Goal: Task Accomplishment & Management: Complete application form

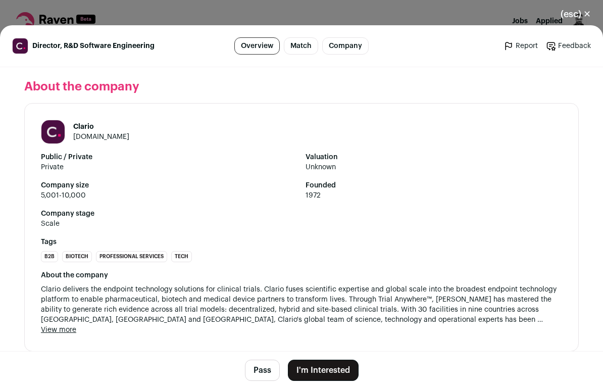
scroll to position [1047, 0]
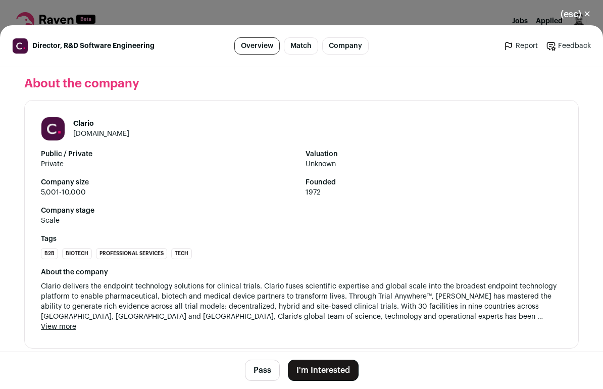
click at [332, 375] on button "I'm Interested" at bounding box center [323, 370] width 71 height 21
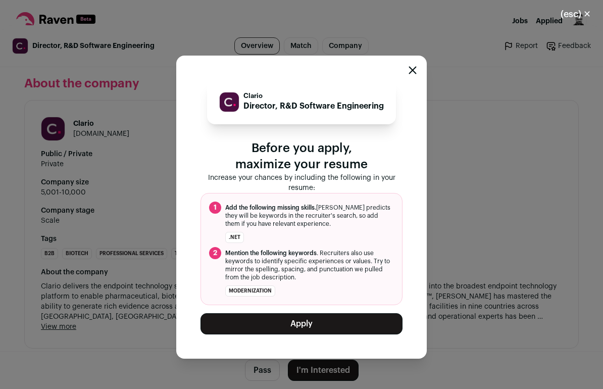
click at [315, 333] on button "Apply" at bounding box center [302, 323] width 202 height 21
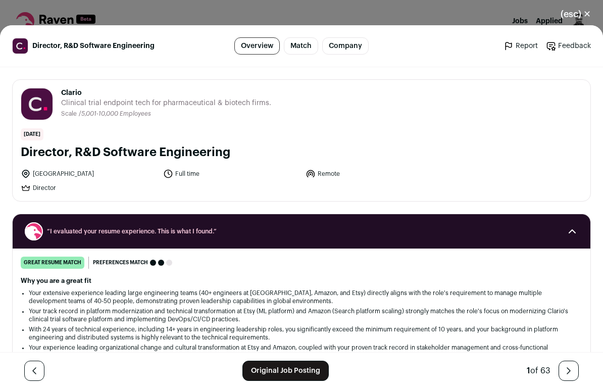
click at [517, 46] on link "Report" at bounding box center [521, 46] width 34 height 10
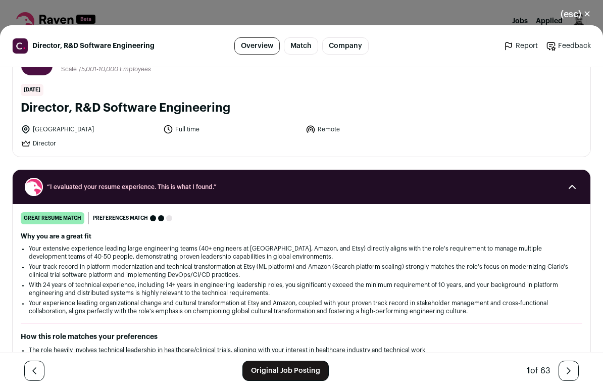
scroll to position [48, 0]
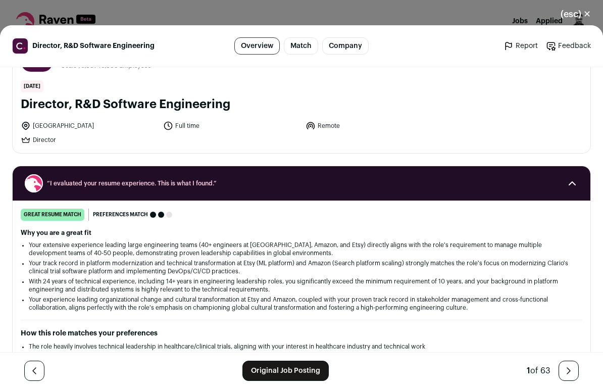
click at [514, 48] on link "Report" at bounding box center [521, 46] width 34 height 10
click at [523, 45] on link "Report" at bounding box center [521, 46] width 34 height 10
click at [508, 44] on icon "Close modal via background" at bounding box center [509, 46] width 10 height 10
click at [560, 45] on link "Feedback" at bounding box center [568, 46] width 45 height 10
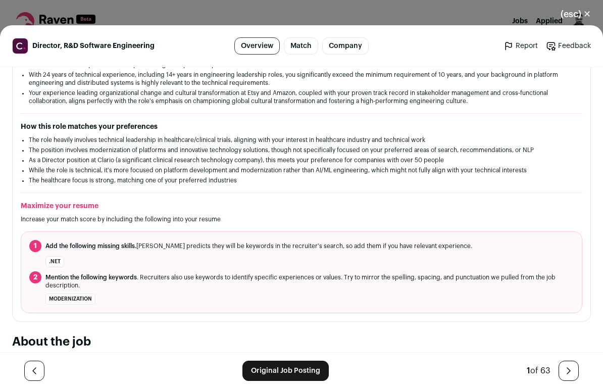
scroll to position [0, 0]
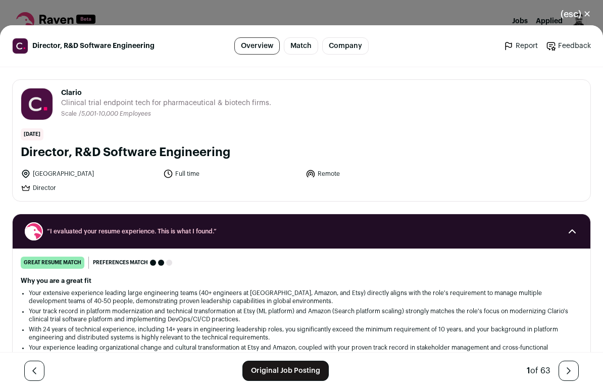
drag, startPoint x: 23, startPoint y: 153, endPoint x: 231, endPoint y: 153, distance: 208.2
click at [232, 153] on h1 "Director, R&D Software Engineering" at bounding box center [302, 153] width 562 height 16
copy h1 "Director, R&D Software Engineering"
